Goal: Task Accomplishment & Management: Manage account settings

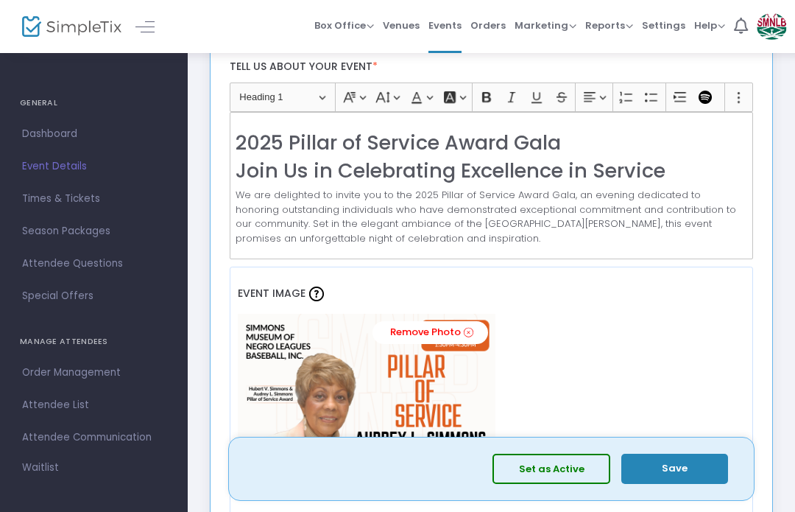
scroll to position [3, 0]
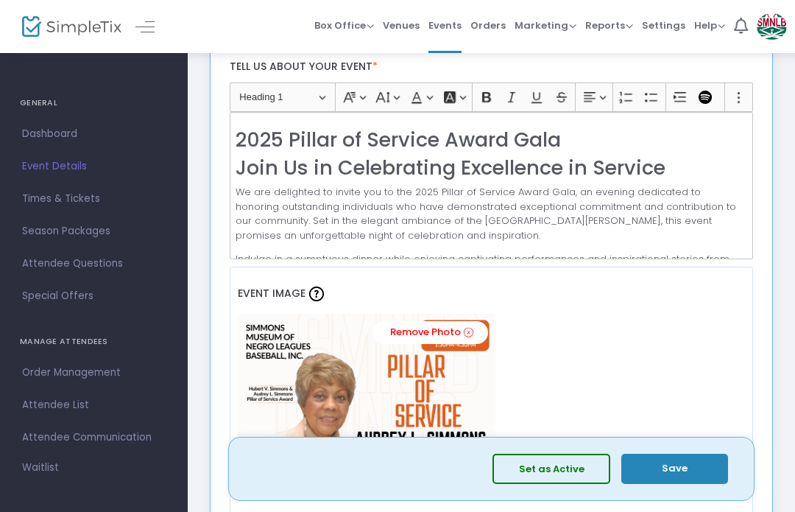
click at [312, 205] on p "We are delighted to invite you to the 2025 Pillar of Service Award Gala, an eve…" at bounding box center [491, 213] width 511 height 57
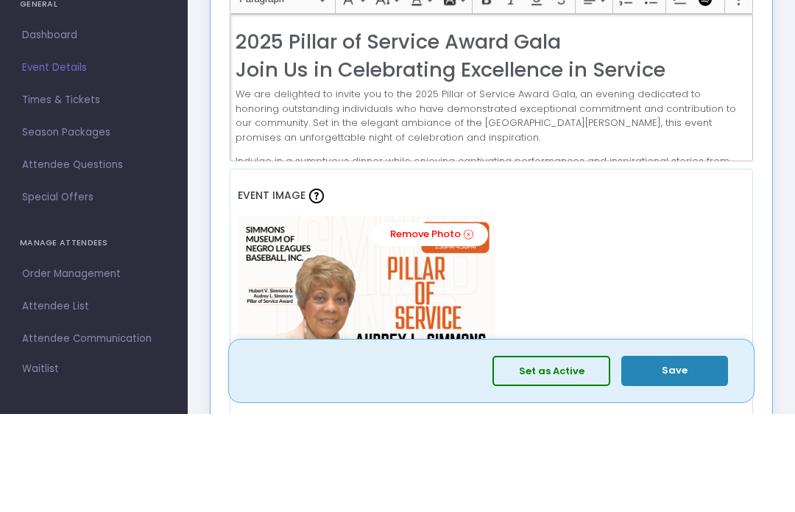
click at [382, 186] on p "We are delighted to invite you to the 2025 Pillar of Service Award Gala, an eve…" at bounding box center [491, 214] width 511 height 57
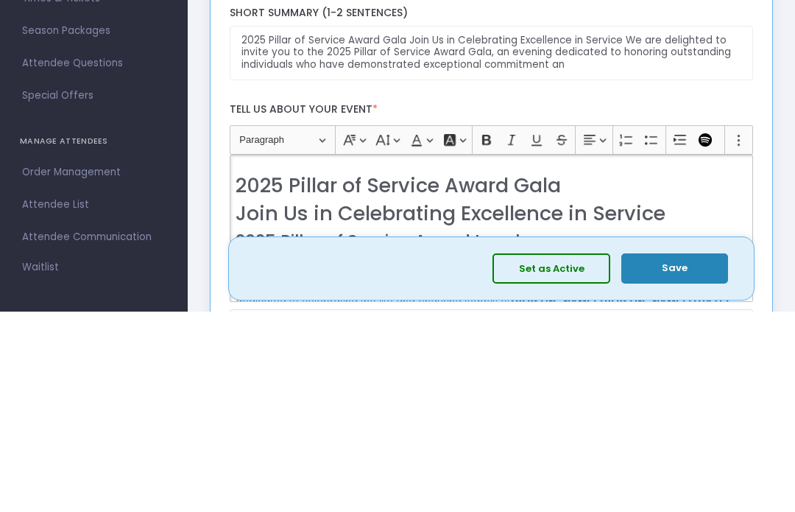
scroll to position [188, 0]
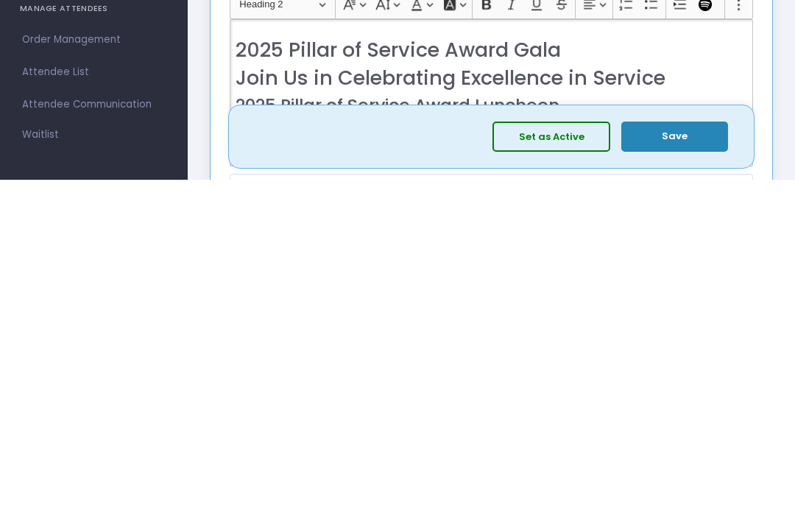
click at [457, 428] on h3 "2025 Pillar of Service Award Luncheon" at bounding box center [491, 438] width 511 height 21
click at [471, 428] on h3 "2025 Pillar of Service Award Luncheon" at bounding box center [491, 438] width 511 height 21
click at [466, 428] on h3 "2025 Pillar of Service Award Luncheon" at bounding box center [491, 438] width 511 height 21
copy h3 "2025 Pillar of Service Award Luncheon"
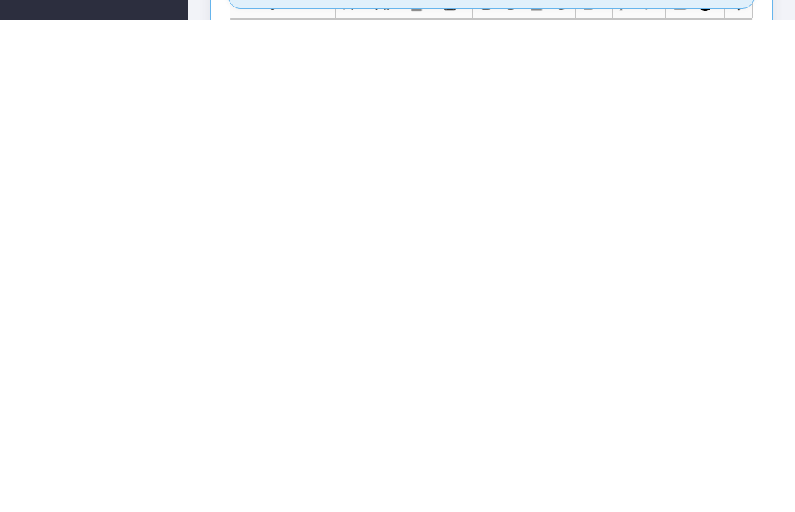
scroll to position [24, 0]
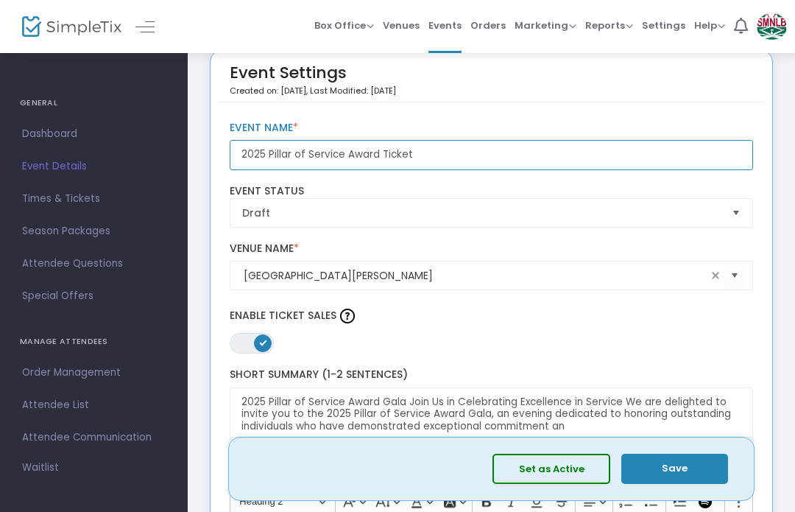
click at [339, 155] on input "2025 Pillar of Service Award Ticket" at bounding box center [492, 155] width 524 height 30
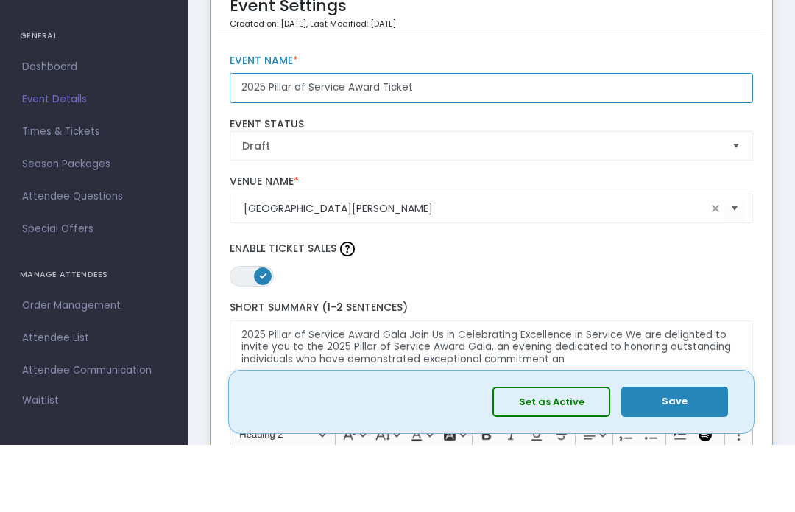
click at [337, 140] on input "2025 Pillar of Service Award Ticket" at bounding box center [492, 155] width 524 height 30
click at [340, 140] on input "2025 Pillar of Service Award Ticket" at bounding box center [492, 155] width 524 height 30
paste input "Luncheon"
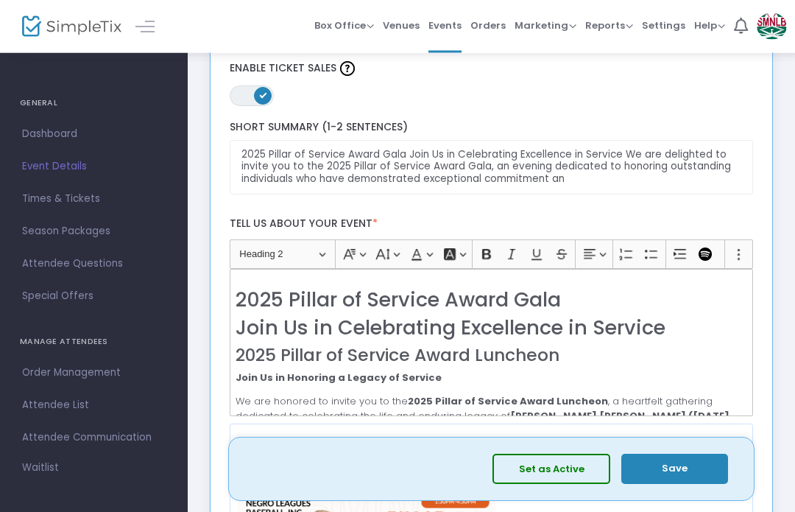
scroll to position [271, 0]
type input "2025 Pillar of Service Award Luncheon"
click at [259, 293] on h2 "2025 Pillar of Service Award Gala" at bounding box center [491, 300] width 511 height 24
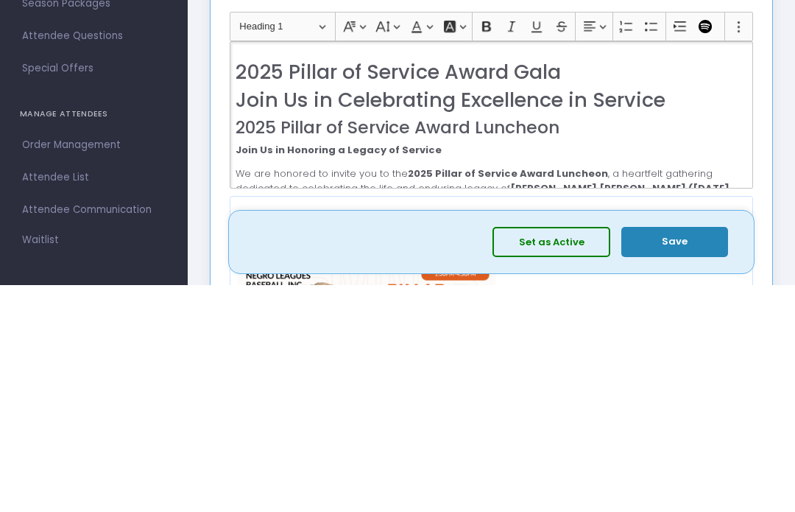
click at [289, 288] on h2 "2025 Pillar of Service Award Gala" at bounding box center [491, 300] width 511 height 24
click at [288, 288] on h2 "2025 Pillar of Service Award Gala" at bounding box center [491, 300] width 511 height 24
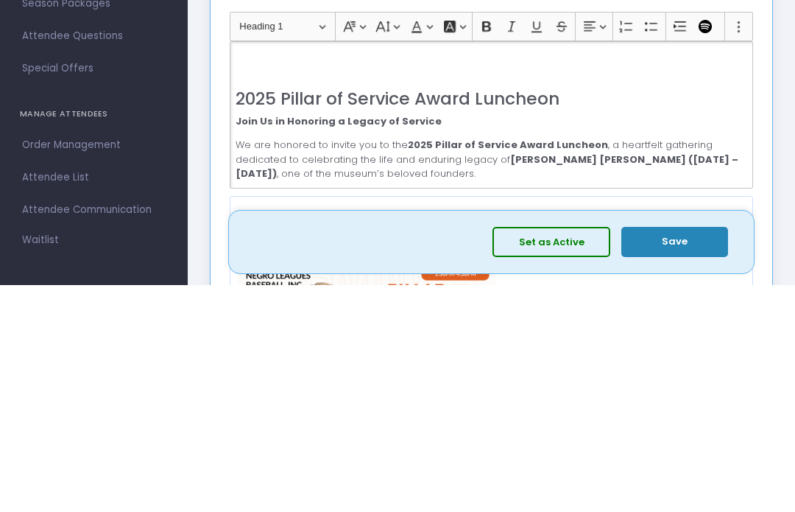
click at [231, 269] on div "2025 Pillar of Service Award Luncheon Join Us in Honoring a Legacy of Service W…" at bounding box center [492, 342] width 524 height 147
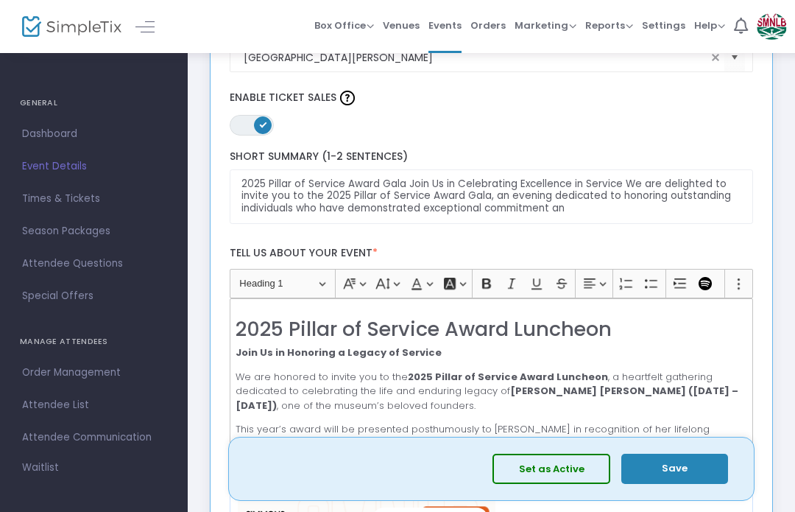
scroll to position [243, 0]
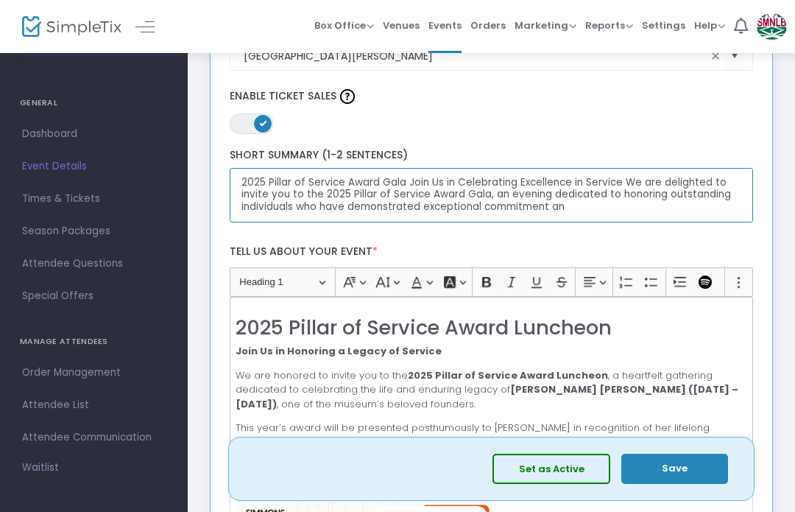
click at [397, 183] on textarea "2025 Pillar of Service Award Gala Join Us in Celebrating Excellence in Service …" at bounding box center [492, 195] width 524 height 55
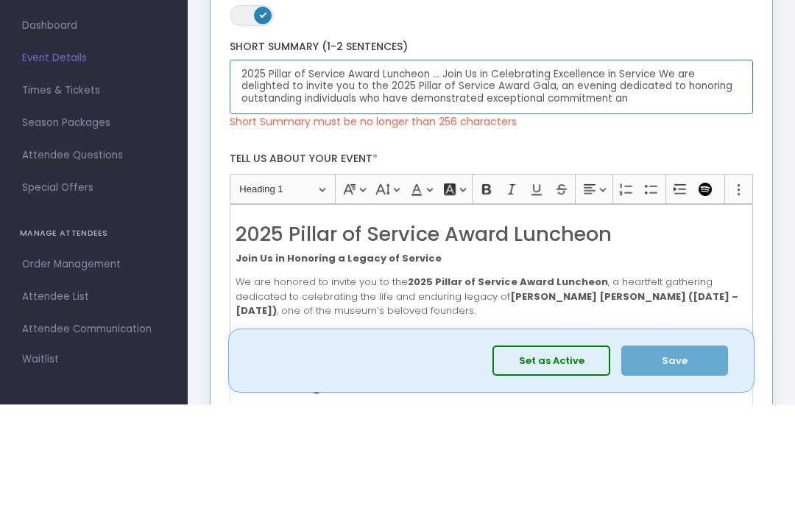
click at [666, 168] on textarea "2025 Pillar of Service Award Luncheon … Join Us in Celebrating Excellence in Se…" at bounding box center [492, 195] width 524 height 55
click at [547, 168] on textarea "2025 Pillar of Service Award Luncheon … Join Us in Celebrating Excellence in Se…" at bounding box center [492, 195] width 524 height 55
click at [546, 168] on textarea "2025 Pillar of Service Award Luncheon … Join Us in Celebrating Excellence in Se…" at bounding box center [492, 195] width 524 height 55
click at [625, 168] on textarea "2025 Pillar of Service Award Luncheon … Join Us in Celebrating Excellence in Se…" at bounding box center [492, 195] width 524 height 55
click at [624, 168] on textarea "2025 Pillar of Service Award Luncheon … Join Us in Celebrating Excellence in Se…" at bounding box center [492, 195] width 524 height 55
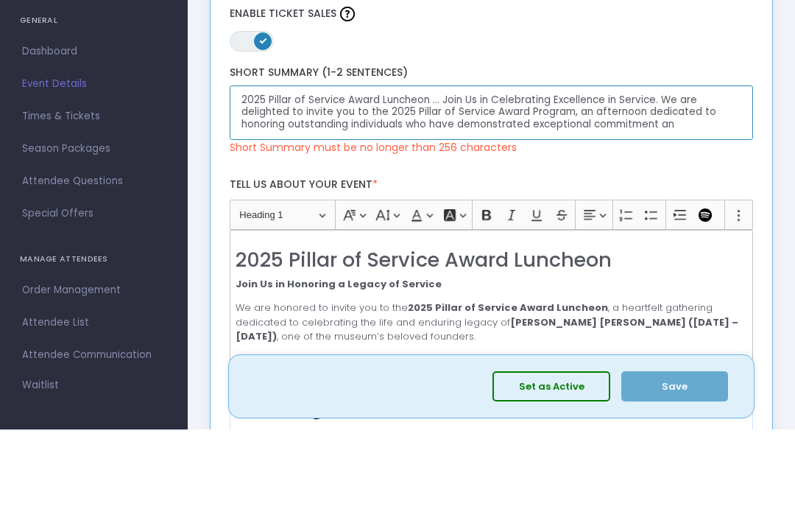
click at [709, 168] on textarea "2025 Pillar of Service Award Luncheon … Join Us in Celebrating Excellence in Se…" at bounding box center [492, 195] width 524 height 55
type textarea "2025 Pillar of Service Award Luncheon … Join Us in Celebrating Excellence in Se…"
click at [532, 168] on textarea "2025 Pillar of Service Award Luncheon … Join Us in Celebrating Excellence in Se…" at bounding box center [492, 195] width 524 height 55
click at [519, 168] on textarea "2025 Pillar of Service Award Luncheon … Join Us in Celebrating Excellence in Se…" at bounding box center [492, 195] width 524 height 55
click at [518, 168] on textarea "2025 Pillar of Service Award Luncheon … Join Us in Celebrating Excellence in Se…" at bounding box center [492, 195] width 524 height 55
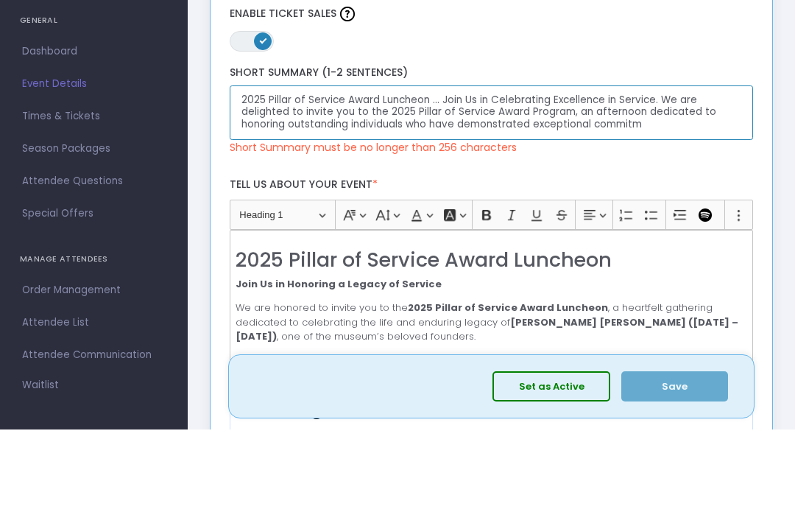
click at [524, 168] on textarea "2025 Pillar of Service Award Luncheon … Join Us in Celebrating Excellence in Se…" at bounding box center [492, 195] width 524 height 55
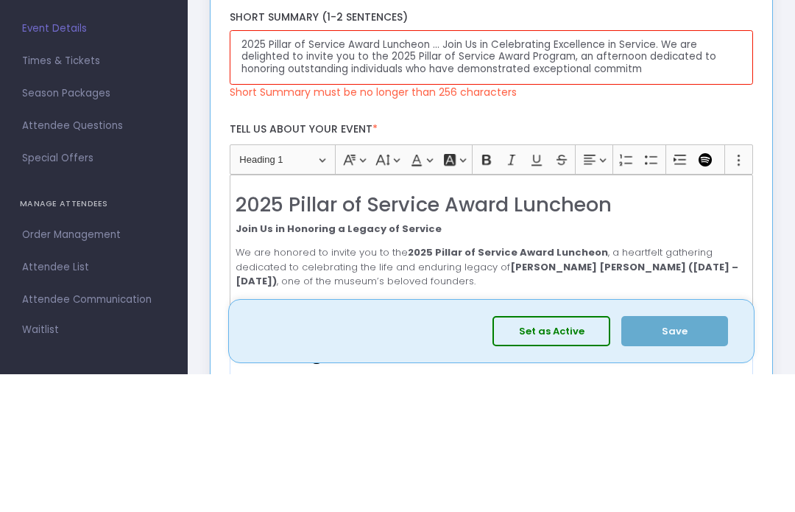
scroll to position [381, 0]
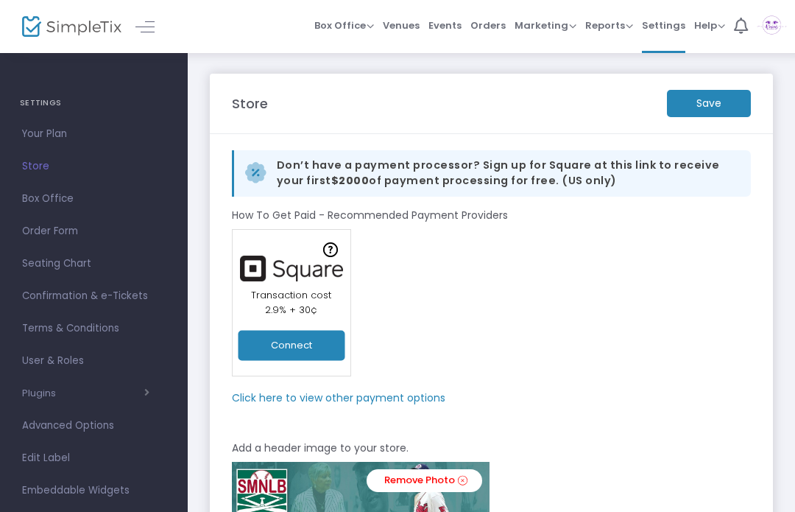
click at [462, 19] on span "Events" at bounding box center [445, 26] width 33 height 38
